Goal: Task Accomplishment & Management: Complete application form

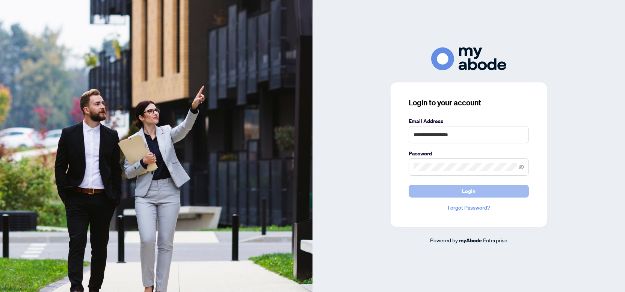
click at [476, 187] on button "Login" at bounding box center [469, 191] width 120 height 13
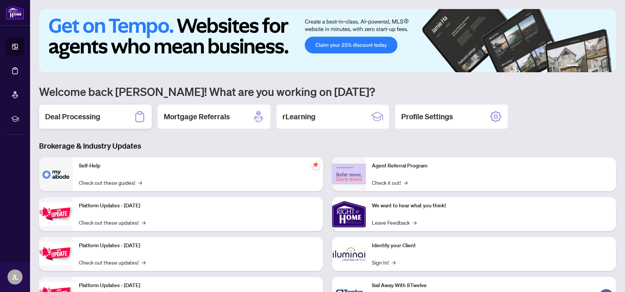
click at [99, 115] on h2 "Deal Processing" at bounding box center [72, 116] width 55 height 11
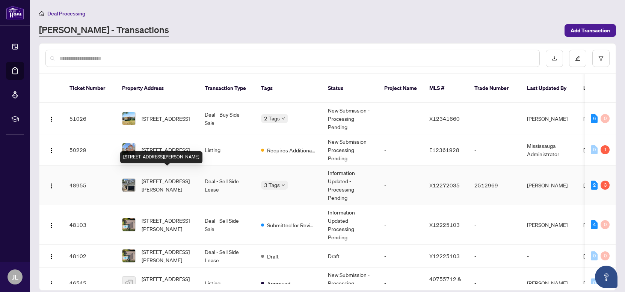
click at [159, 177] on span "[STREET_ADDRESS][PERSON_NAME]" at bounding box center [167, 185] width 51 height 17
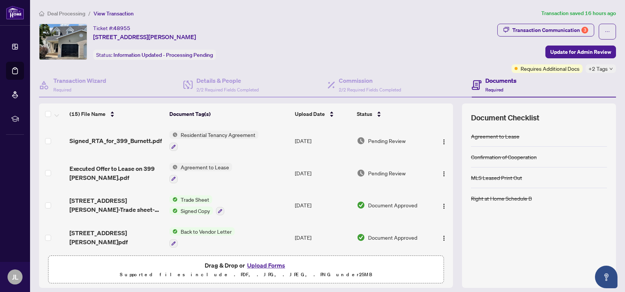
scroll to position [344, 0]
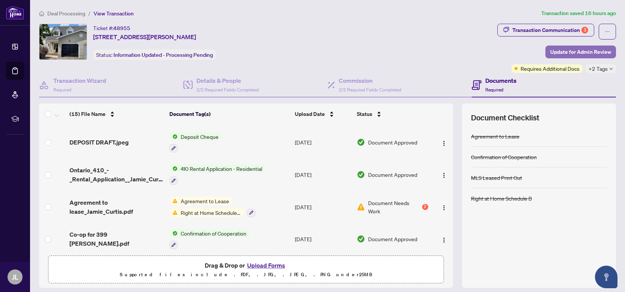
click at [567, 51] on span "Update for Admin Review" at bounding box center [581, 52] width 61 height 12
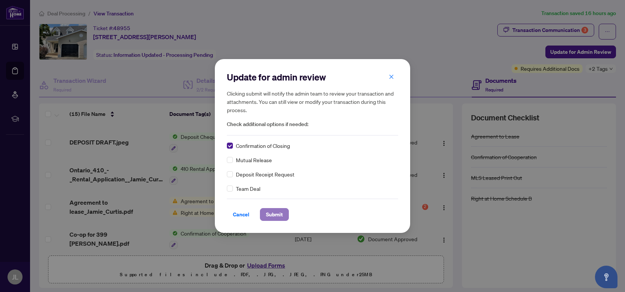
click at [273, 214] on span "Submit" at bounding box center [274, 214] width 17 height 12
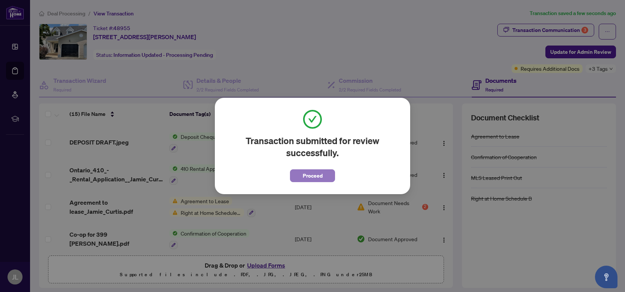
click at [318, 174] on span "Proceed" at bounding box center [313, 175] width 20 height 12
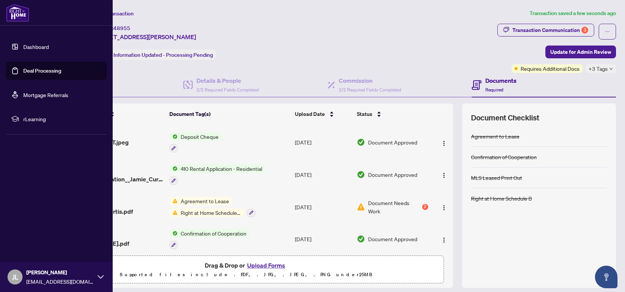
click at [23, 45] on link "Dashboard" at bounding box center [36, 46] width 26 height 7
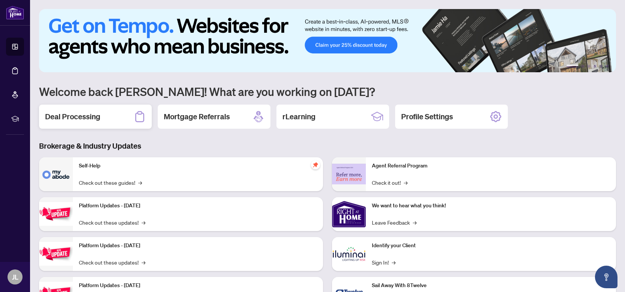
click at [110, 123] on div "Deal Processing" at bounding box center [95, 116] width 113 height 24
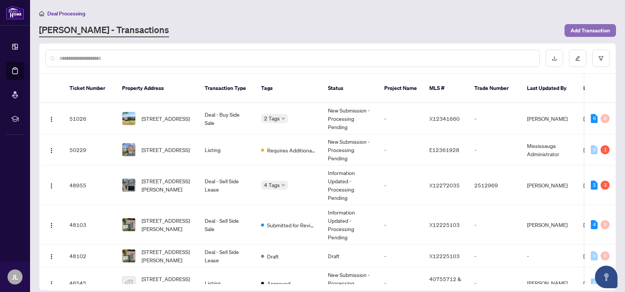
click at [581, 27] on span "Add Transaction" at bounding box center [590, 30] width 39 height 12
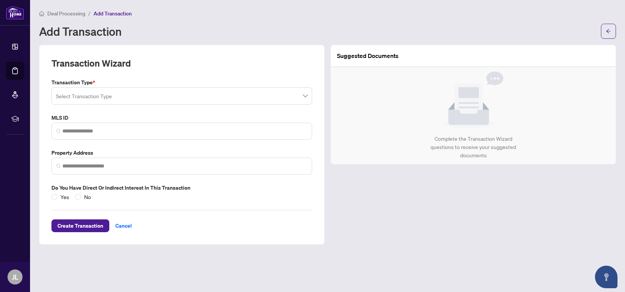
click at [123, 94] on input "search" at bounding box center [178, 97] width 245 height 17
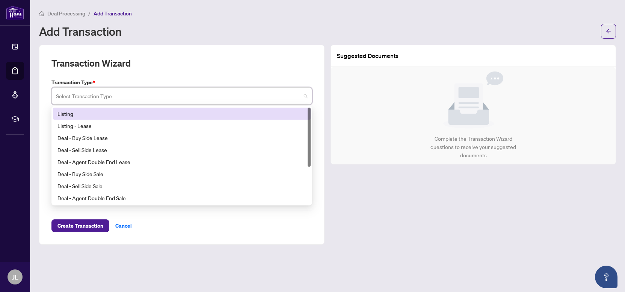
click at [82, 116] on div "Listing" at bounding box center [181, 113] width 249 height 8
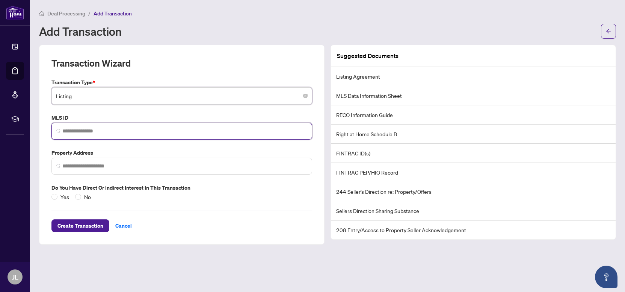
click at [81, 128] on input "search" at bounding box center [184, 131] width 245 height 8
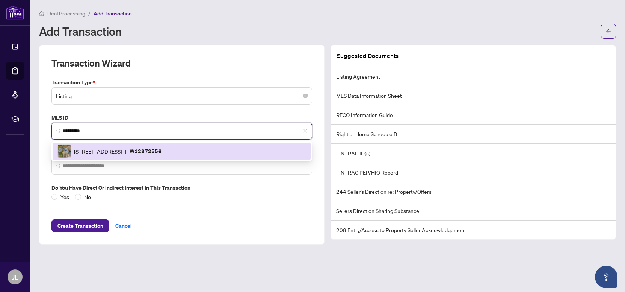
click at [105, 148] on span "[STREET_ADDRESS]" at bounding box center [98, 151] width 48 height 8
type input "*********"
type input "**********"
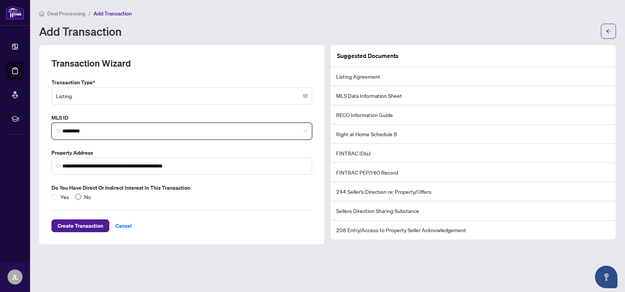
type input "*********"
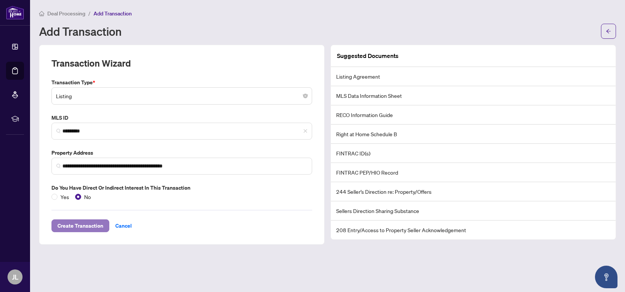
click at [89, 224] on span "Create Transaction" at bounding box center [80, 225] width 46 height 12
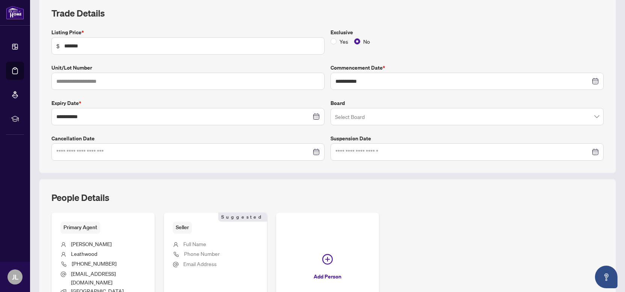
scroll to position [109, 0]
click at [375, 107] on div "Select Board" at bounding box center [467, 115] width 273 height 17
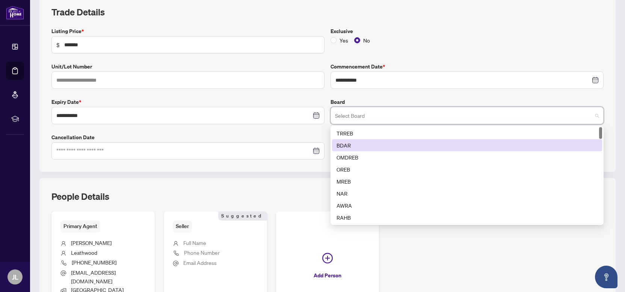
click at [348, 132] on div "TRREB" at bounding box center [467, 133] width 261 height 8
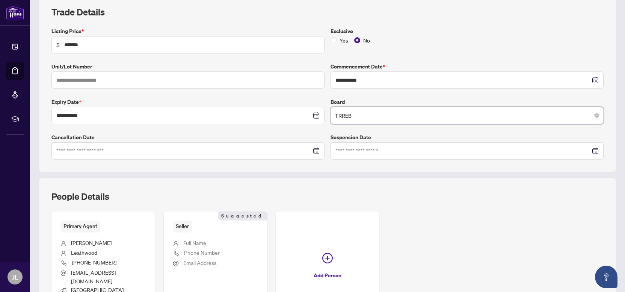
scroll to position [171, 0]
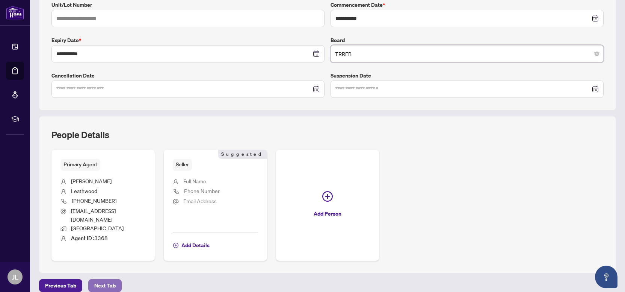
click at [111, 279] on span "Next Tab" at bounding box center [104, 285] width 21 height 12
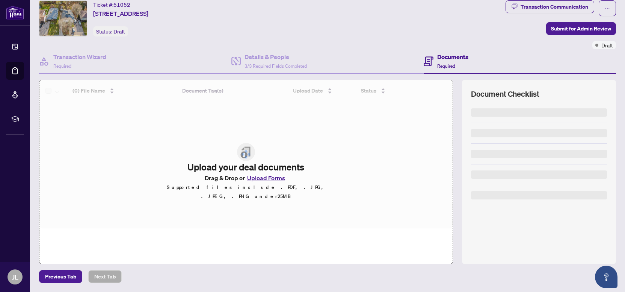
scroll to position [22, 0]
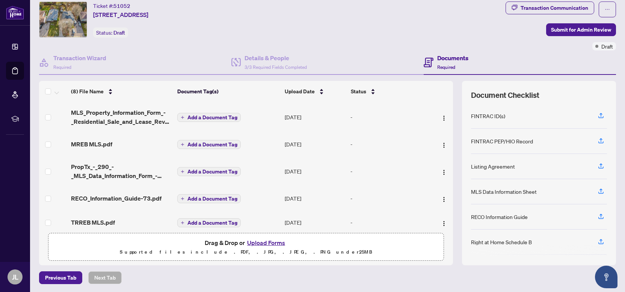
click at [222, 116] on span "Add a Document Tag" at bounding box center [213, 117] width 50 height 5
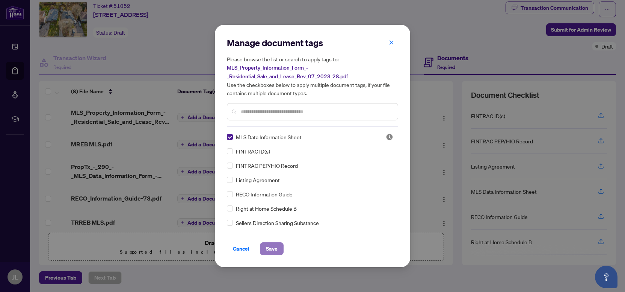
click at [270, 247] on span "Save" at bounding box center [272, 248] width 12 height 12
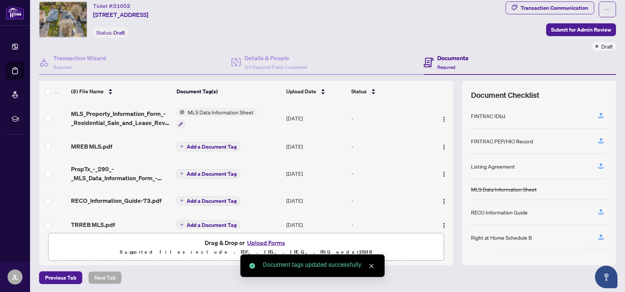
click at [208, 144] on span "Add a Document Tag" at bounding box center [212, 146] width 50 height 5
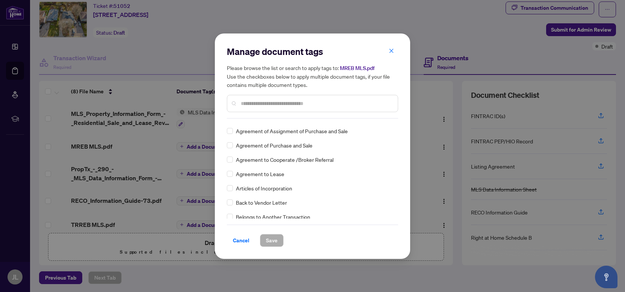
scroll to position [0, 0]
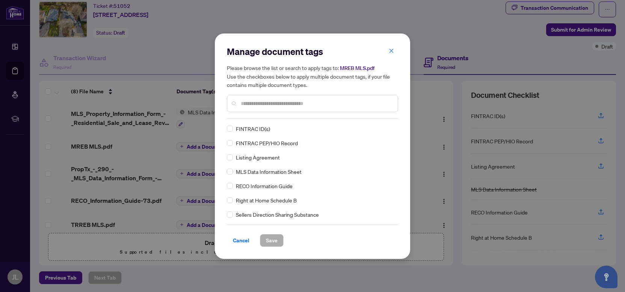
click at [265, 106] on input "text" at bounding box center [316, 103] width 151 height 8
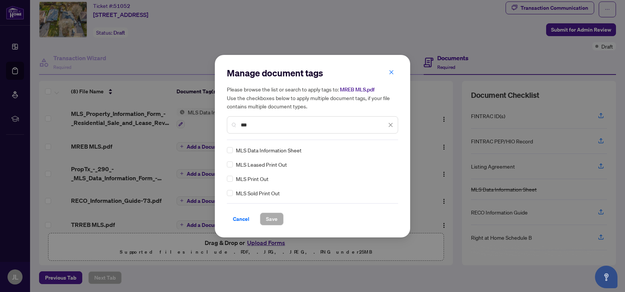
type input "***"
click at [274, 218] on span "Save" at bounding box center [272, 219] width 12 height 12
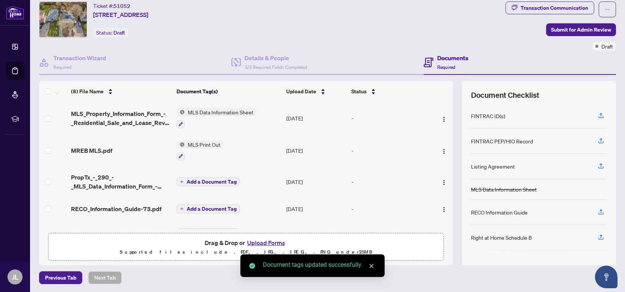
click at [215, 179] on span "Add a Document Tag" at bounding box center [212, 181] width 50 height 5
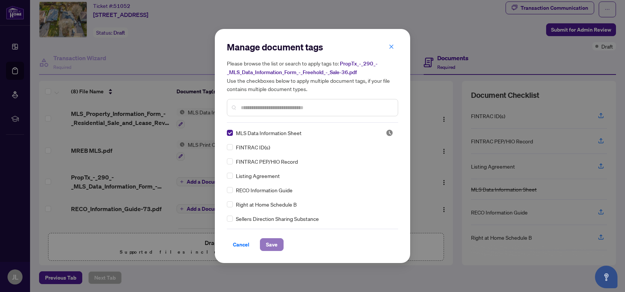
click at [268, 244] on span "Save" at bounding box center [272, 244] width 12 height 12
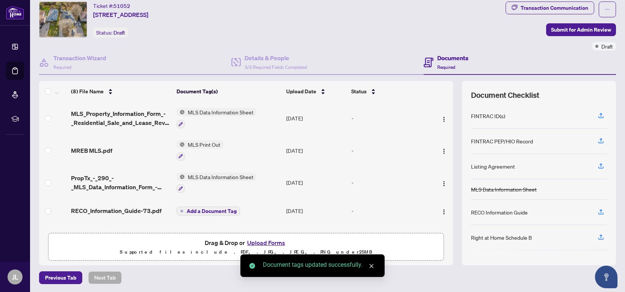
click at [206, 208] on span "Add a Document Tag" at bounding box center [212, 210] width 50 height 5
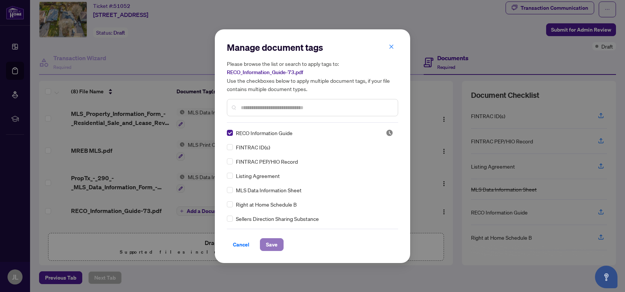
click at [270, 239] on span "Save" at bounding box center [272, 244] width 12 height 12
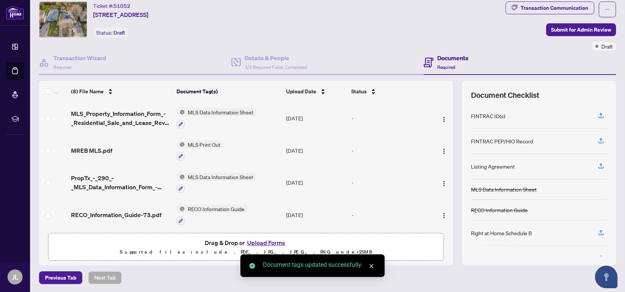
scroll to position [97, 0]
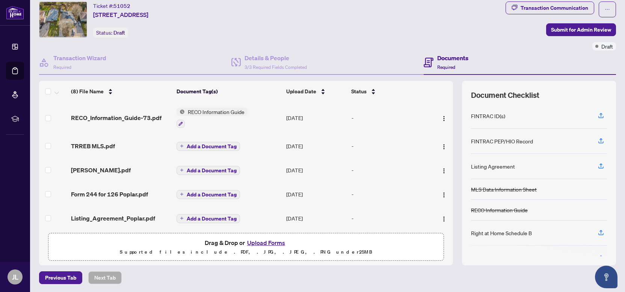
click at [209, 144] on span "Add a Document Tag" at bounding box center [212, 146] width 50 height 5
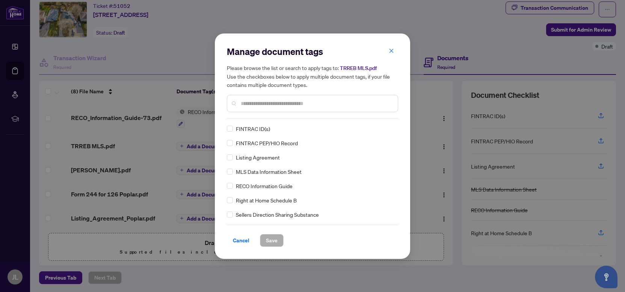
click at [254, 104] on input "text" at bounding box center [316, 103] width 151 height 8
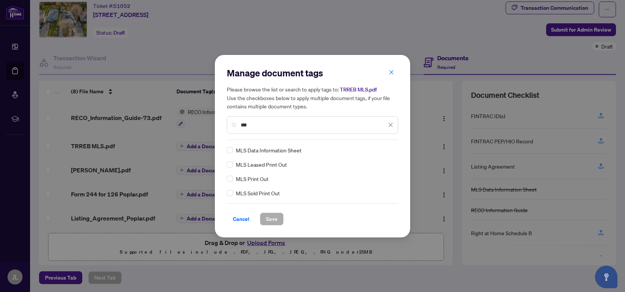
type input "***"
click at [233, 179] on div "MLS Print Out" at bounding box center [310, 178] width 167 height 8
click at [277, 221] on span "Save" at bounding box center [272, 219] width 12 height 12
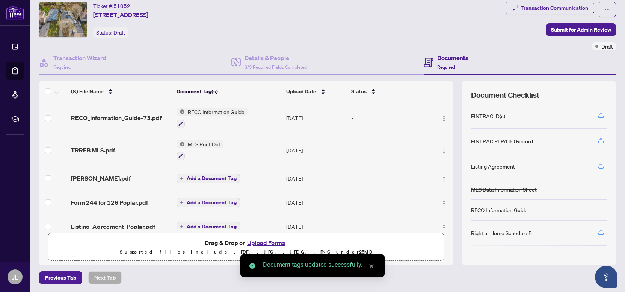
click at [201, 175] on span "Add a Document Tag" at bounding box center [212, 177] width 50 height 5
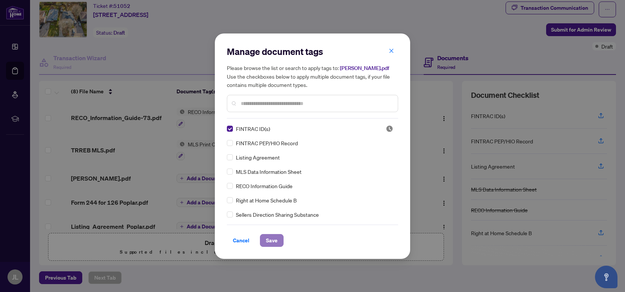
click at [269, 241] on span "Save" at bounding box center [272, 240] width 12 height 12
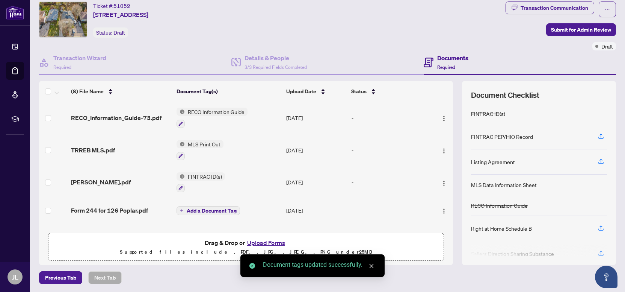
click at [206, 208] on span "Add a Document Tag" at bounding box center [212, 210] width 50 height 5
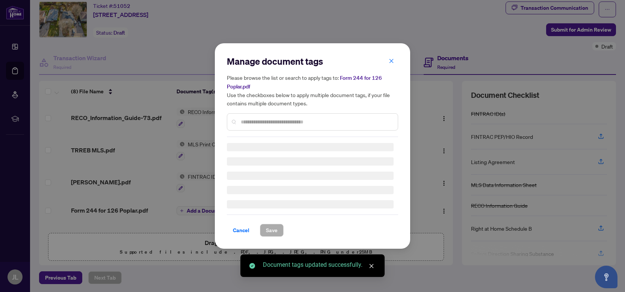
click at [251, 119] on div "Manage document tags Please browse the list or search to apply tags to: Form 24…" at bounding box center [312, 96] width 171 height 82
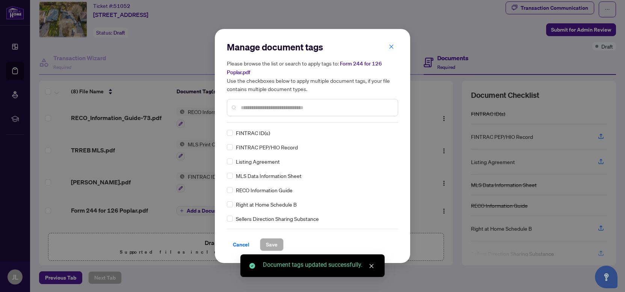
click at [255, 106] on input "text" at bounding box center [316, 107] width 151 height 8
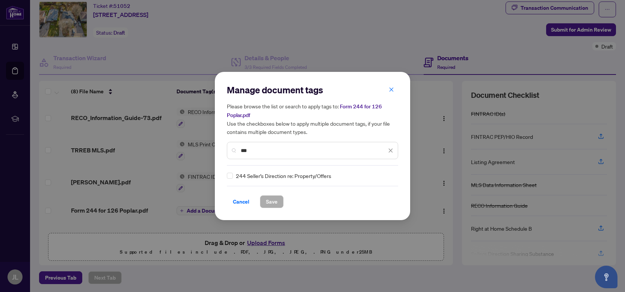
type input "***"
click at [271, 200] on span "Save" at bounding box center [272, 201] width 12 height 12
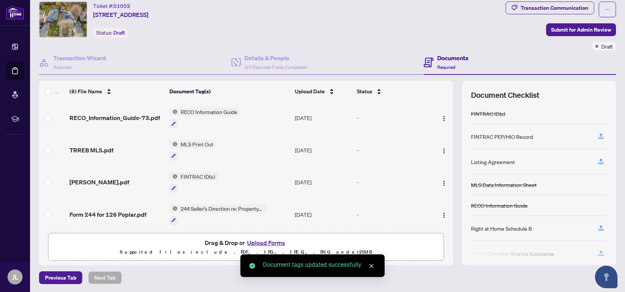
scroll to position [121, 0]
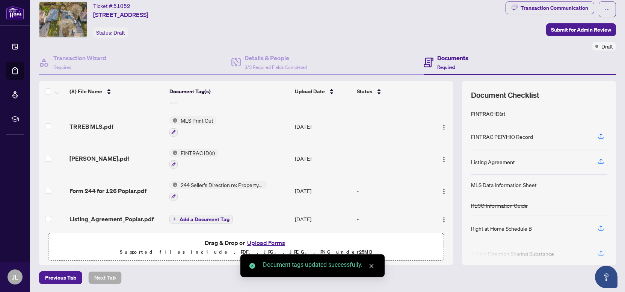
click at [203, 216] on span "Add a Document Tag" at bounding box center [205, 218] width 50 height 5
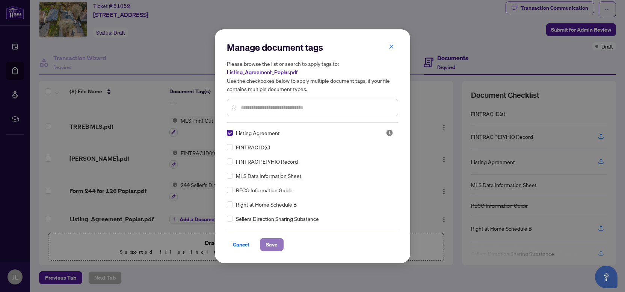
click at [268, 239] on span "Save" at bounding box center [272, 244] width 12 height 12
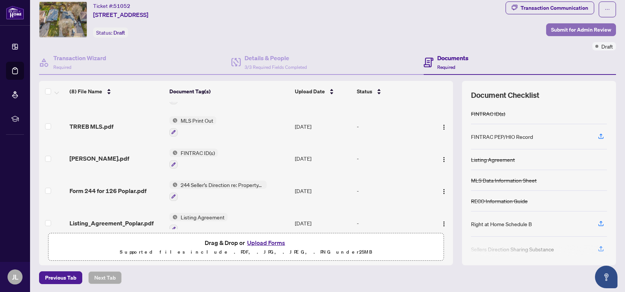
click at [590, 26] on span "Submit for Admin Review" at bounding box center [581, 30] width 60 height 12
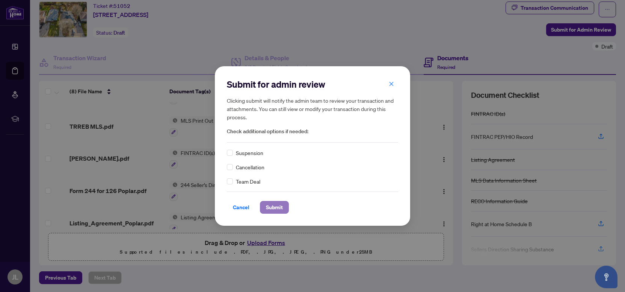
click at [271, 204] on span "Submit" at bounding box center [274, 207] width 17 height 12
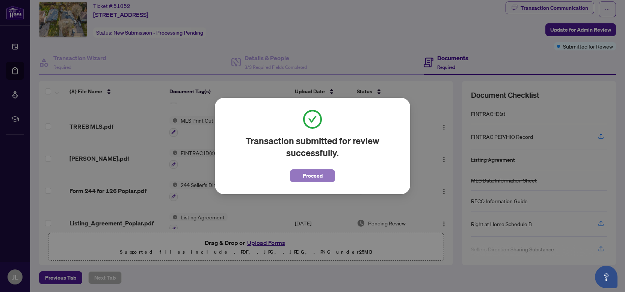
click at [315, 181] on span "Proceed" at bounding box center [313, 175] width 20 height 12
